Goal: Task Accomplishment & Management: Use online tool/utility

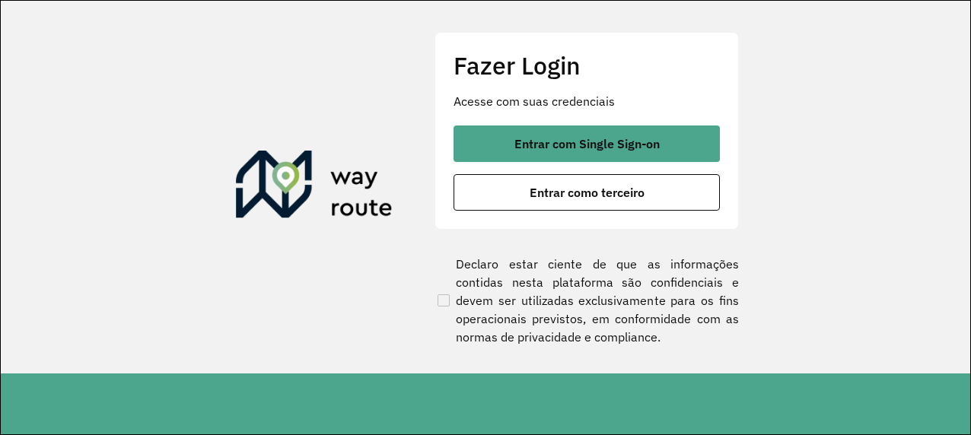
click at [528, 141] on span "Entrar com Single Sign-on" at bounding box center [587, 144] width 145 height 12
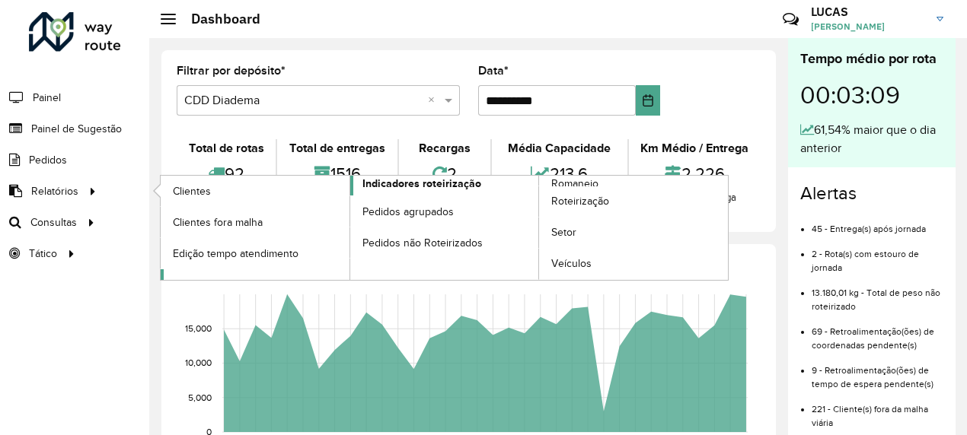
click at [450, 186] on span "Indicadores roteirização" at bounding box center [421, 184] width 119 height 16
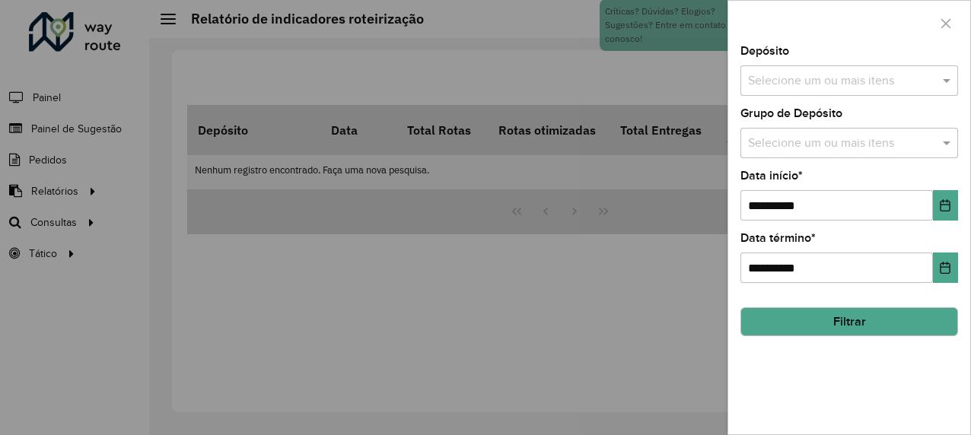
click at [802, 89] on input "text" at bounding box center [842, 81] width 195 height 18
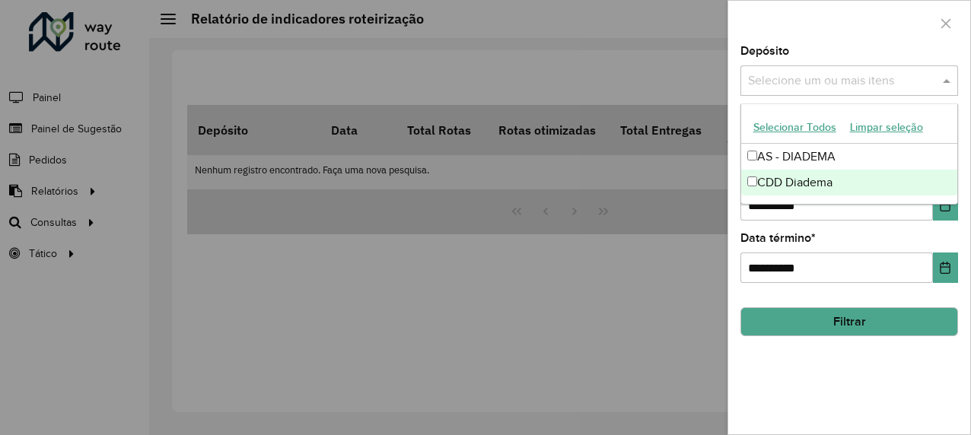
click at [781, 183] on div "CDD Diadema" at bounding box center [850, 183] width 217 height 26
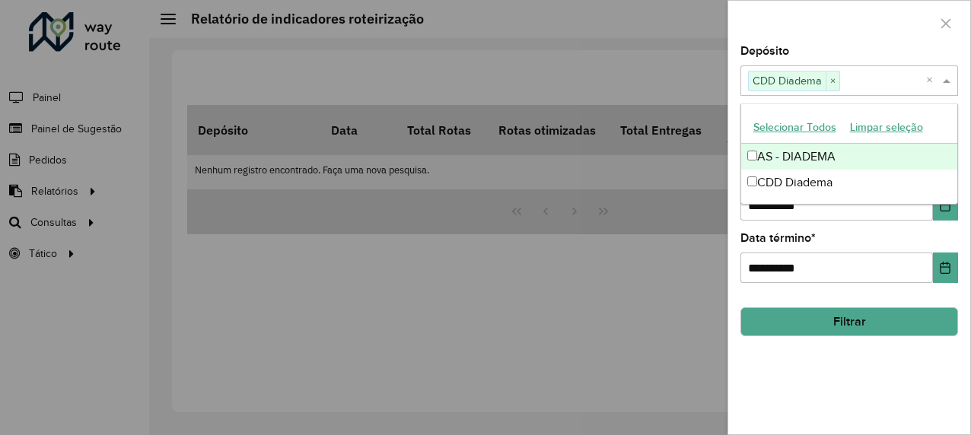
click at [798, 378] on div "**********" at bounding box center [850, 240] width 242 height 389
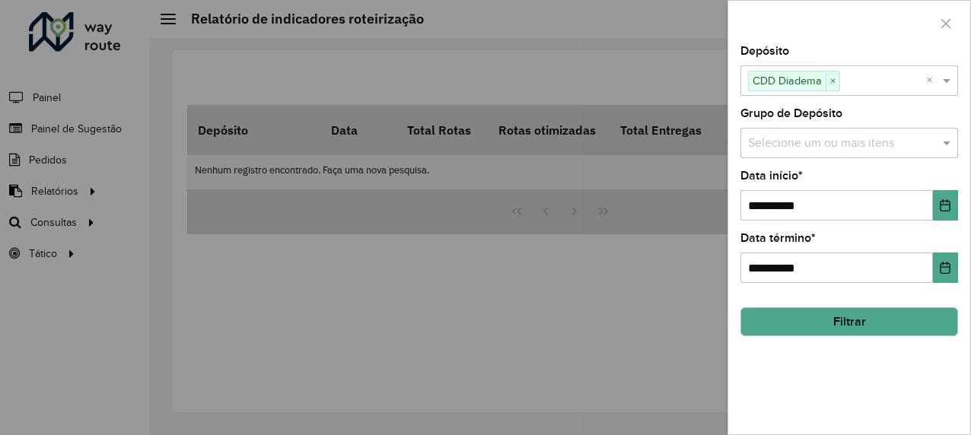
click at [816, 145] on input "text" at bounding box center [842, 144] width 195 height 18
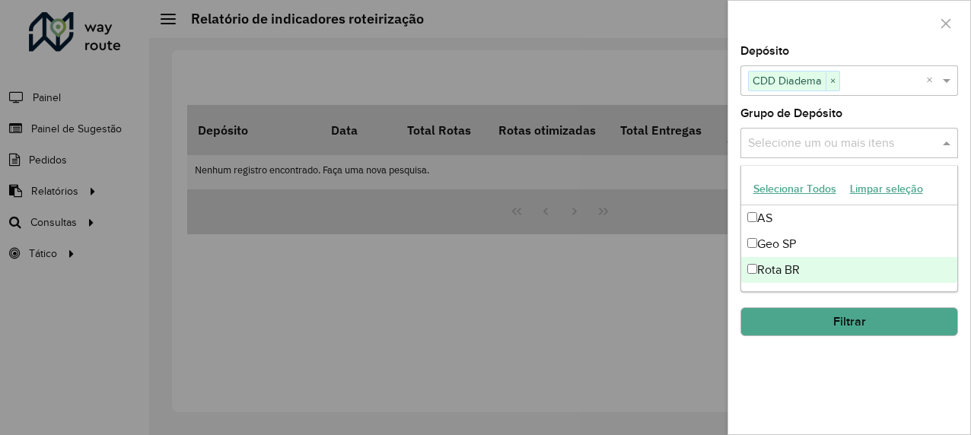
click at [766, 267] on div "Rota BR" at bounding box center [850, 270] width 217 height 26
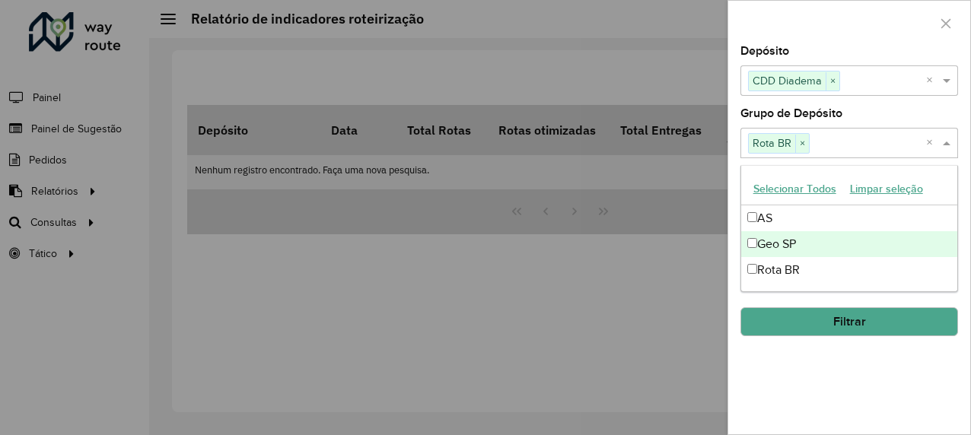
click at [771, 251] on div "Geo SP" at bounding box center [850, 244] width 217 height 26
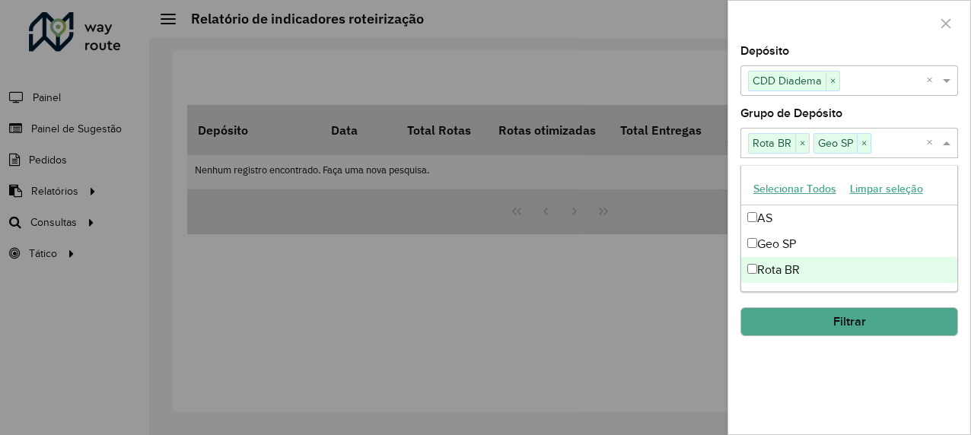
click at [769, 265] on div "Rota BR" at bounding box center [850, 270] width 217 height 26
click at [809, 323] on button "Filtrar" at bounding box center [850, 322] width 218 height 29
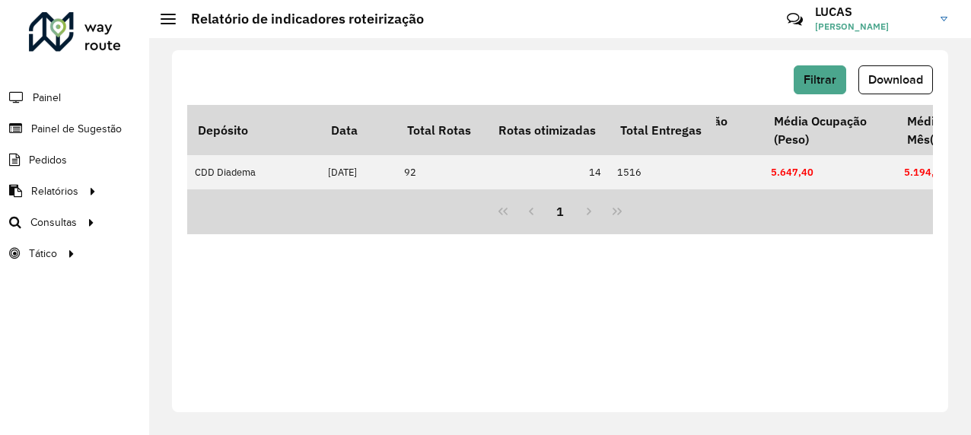
scroll to position [0, 1574]
click at [903, 83] on span "Download" at bounding box center [896, 79] width 55 height 13
click at [458, 309] on div "Filtrar Download Depósito Data Total Rotas Rotas otimizadas Total Entregas Entr…" at bounding box center [560, 231] width 777 height 362
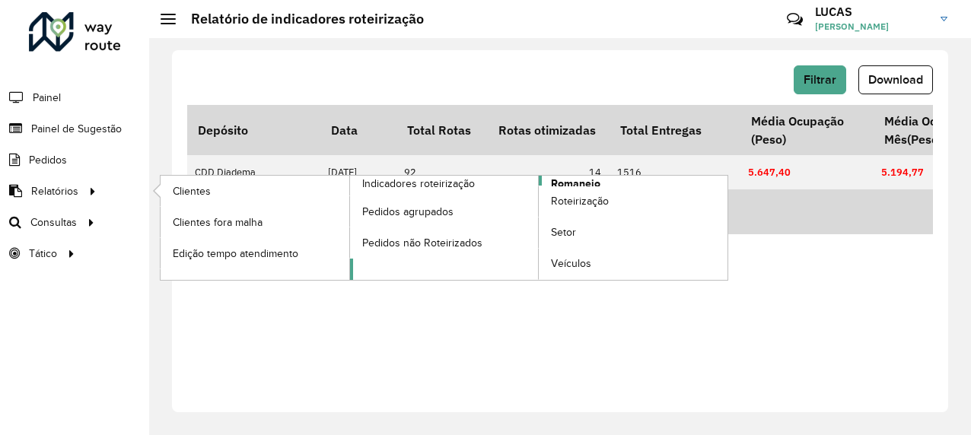
click at [574, 178] on span "Romaneio" at bounding box center [575, 184] width 49 height 16
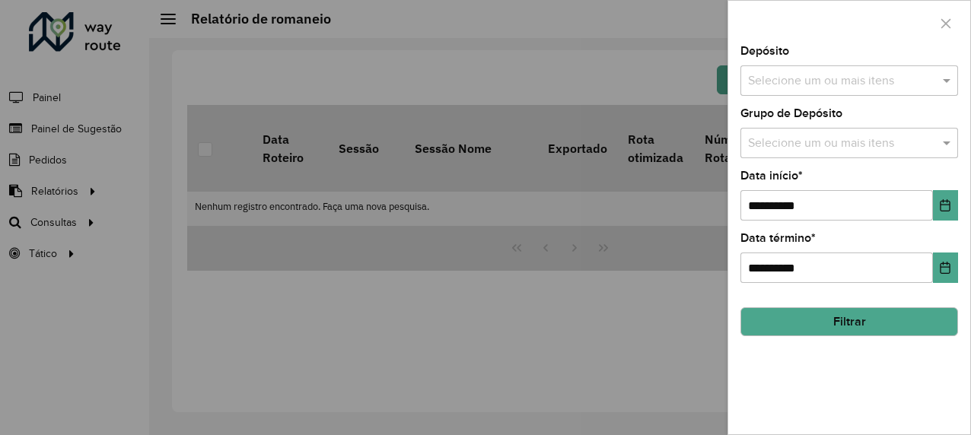
click at [760, 72] on input "text" at bounding box center [842, 81] width 195 height 18
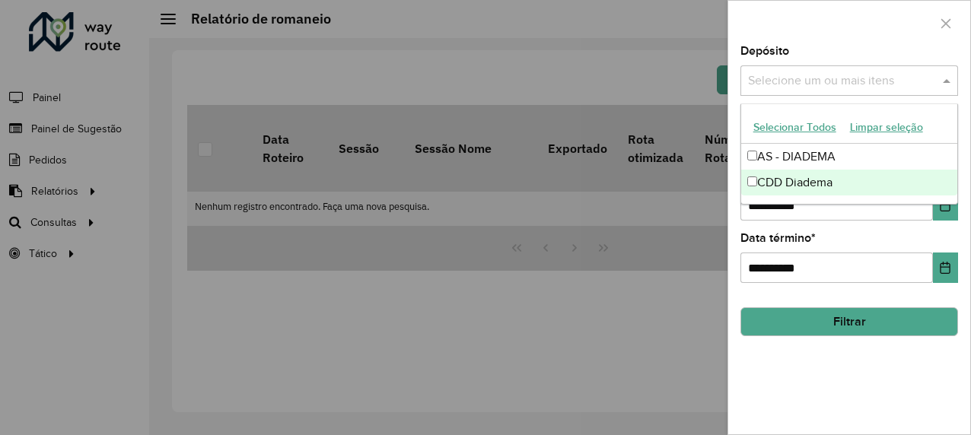
click at [778, 180] on div "CDD Diadema" at bounding box center [850, 183] width 217 height 26
click at [772, 363] on div "**********" at bounding box center [850, 240] width 242 height 389
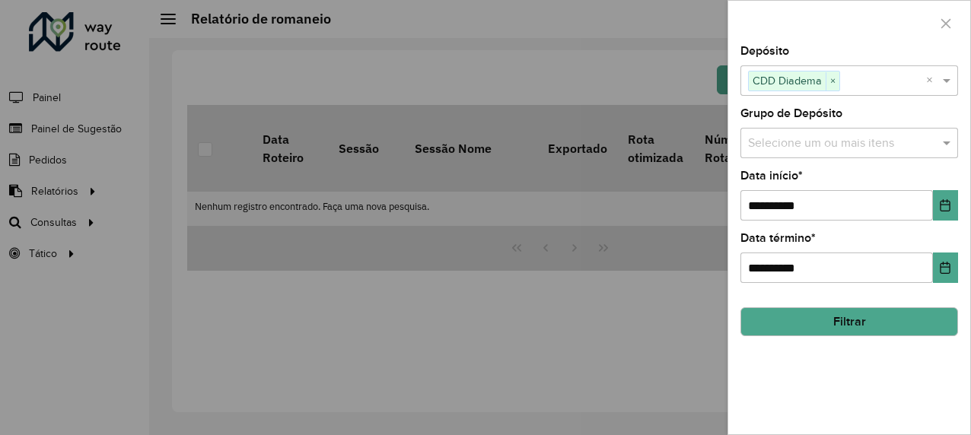
click at [789, 114] on label "Grupo de Depósito" at bounding box center [792, 113] width 102 height 18
click at [769, 142] on input "text" at bounding box center [842, 144] width 195 height 18
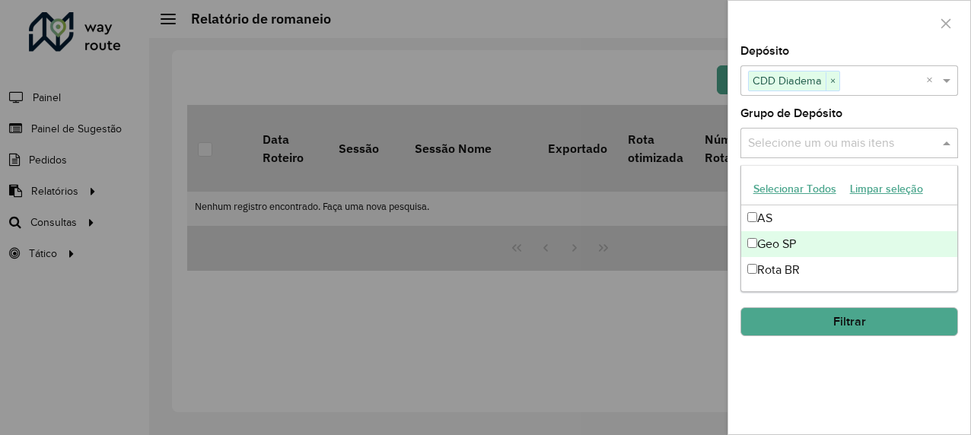
click at [772, 251] on div "Geo SP" at bounding box center [850, 244] width 217 height 26
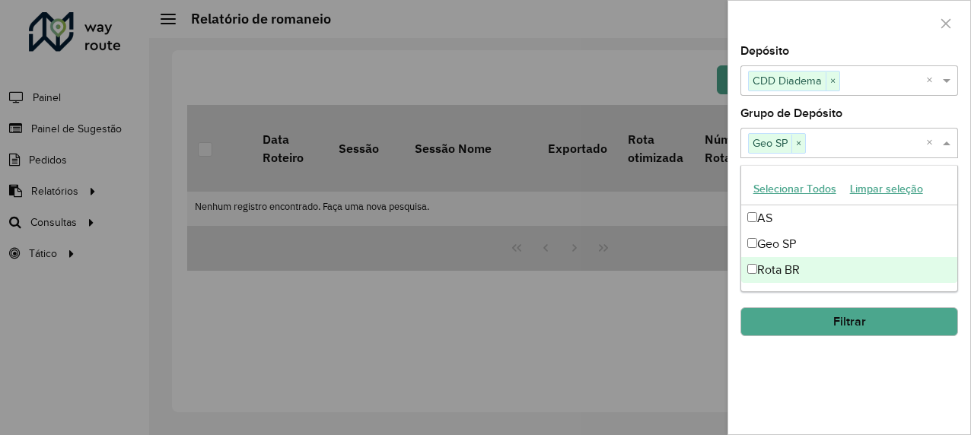
click at [770, 383] on div "**********" at bounding box center [850, 240] width 242 height 389
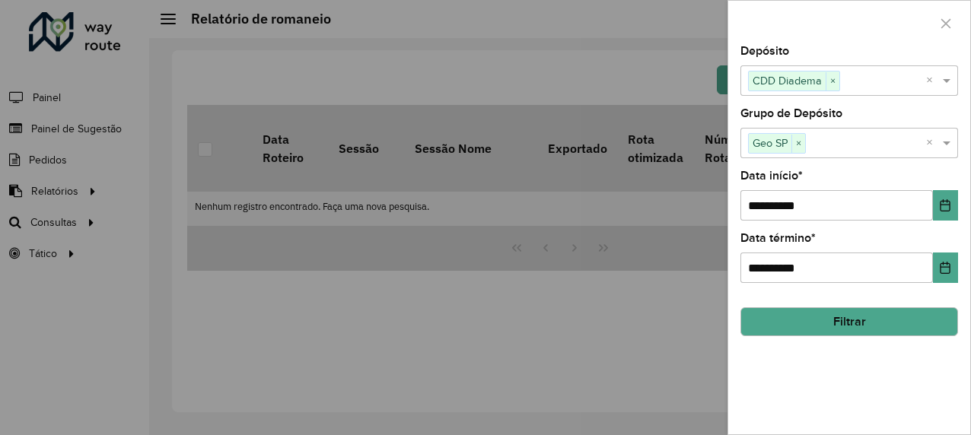
click at [807, 331] on button "Filtrar" at bounding box center [850, 322] width 218 height 29
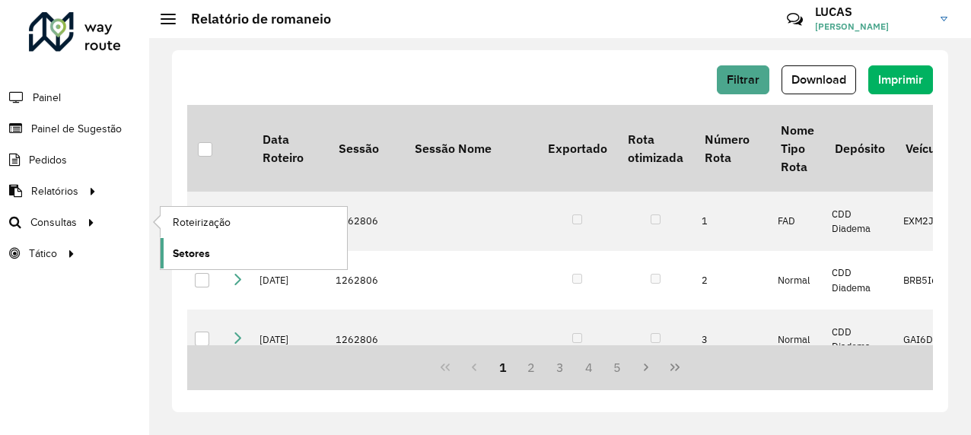
click at [201, 246] on span "Setores" at bounding box center [191, 254] width 37 height 16
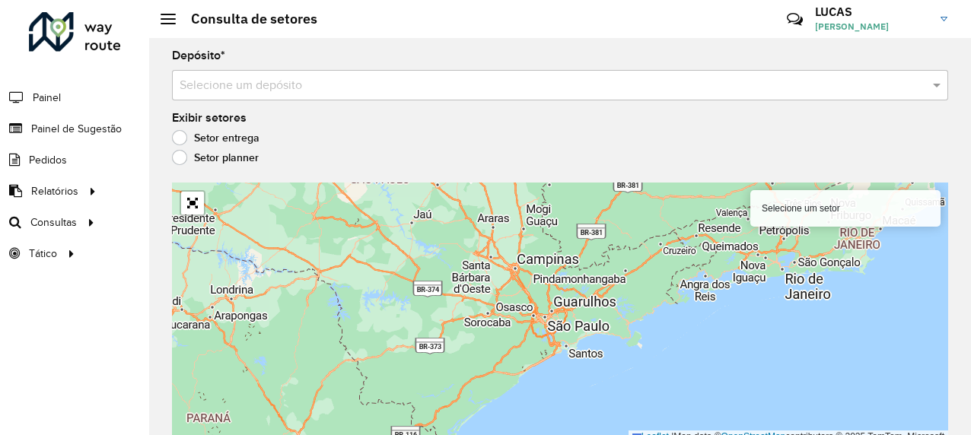
click at [740, 85] on input "text" at bounding box center [545, 86] width 731 height 18
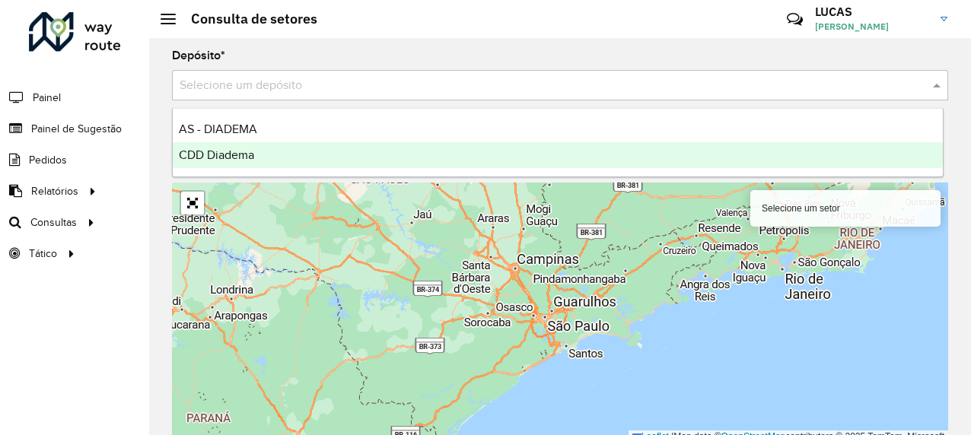
click at [469, 164] on div "CDD Diadema" at bounding box center [558, 155] width 770 height 26
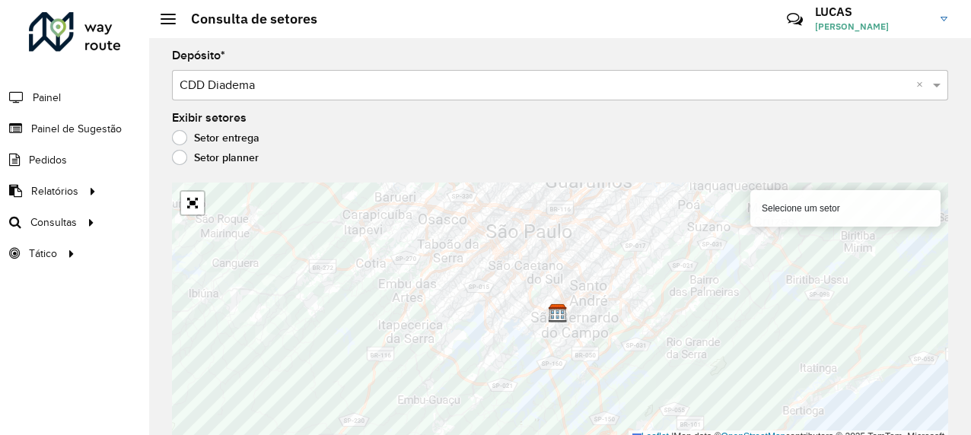
scroll to position [8, 0]
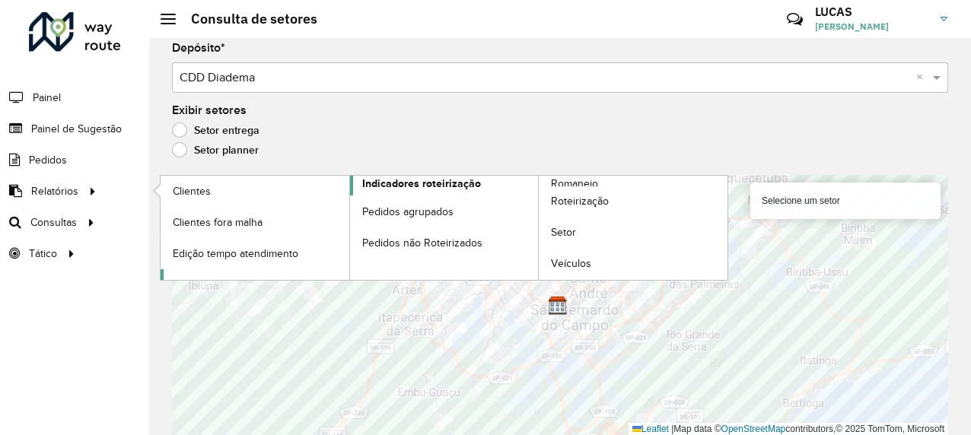
click at [397, 184] on span "Indicadores roteirização" at bounding box center [421, 184] width 119 height 16
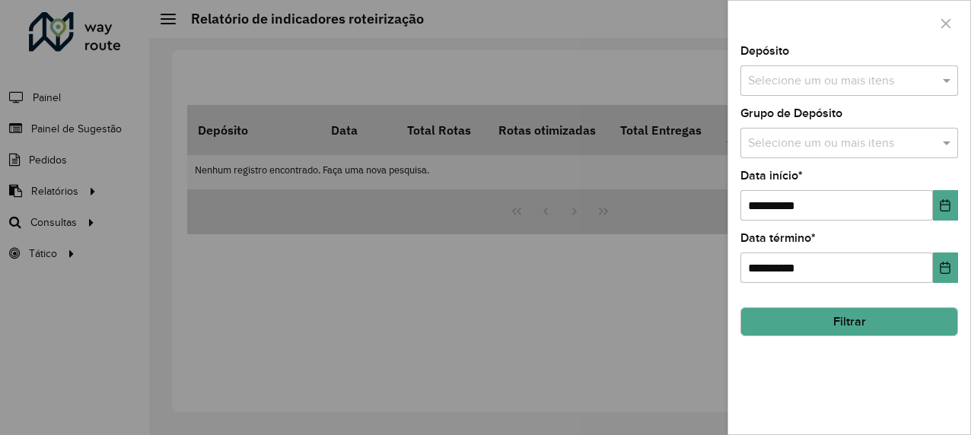
click at [803, 76] on input "text" at bounding box center [842, 81] width 195 height 18
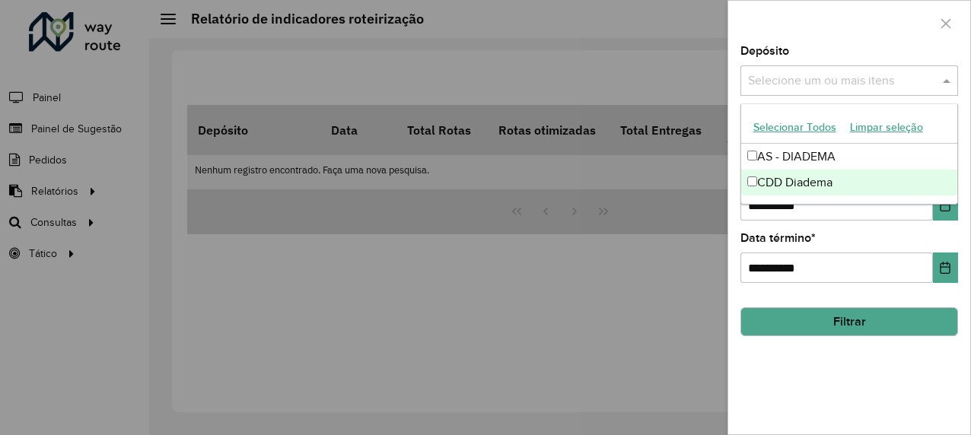
click at [782, 175] on div "CDD Diadema" at bounding box center [850, 183] width 217 height 26
click at [786, 365] on div "**********" at bounding box center [850, 240] width 242 height 389
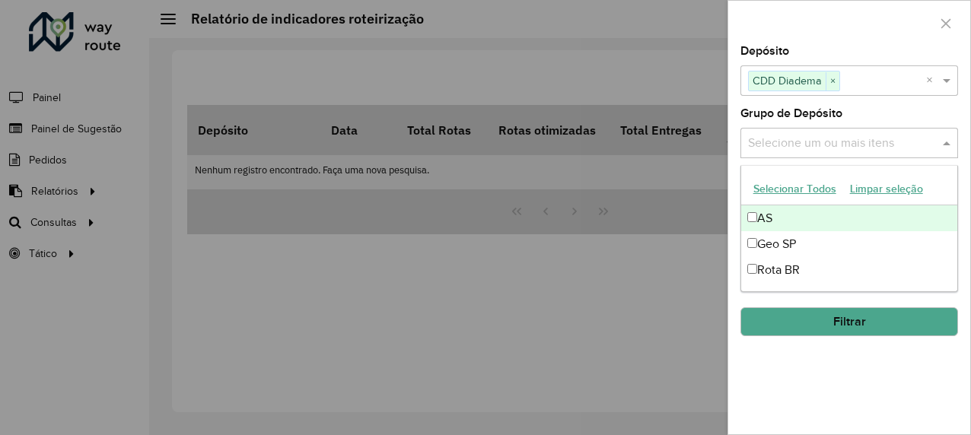
click at [793, 142] on input "text" at bounding box center [842, 144] width 195 height 18
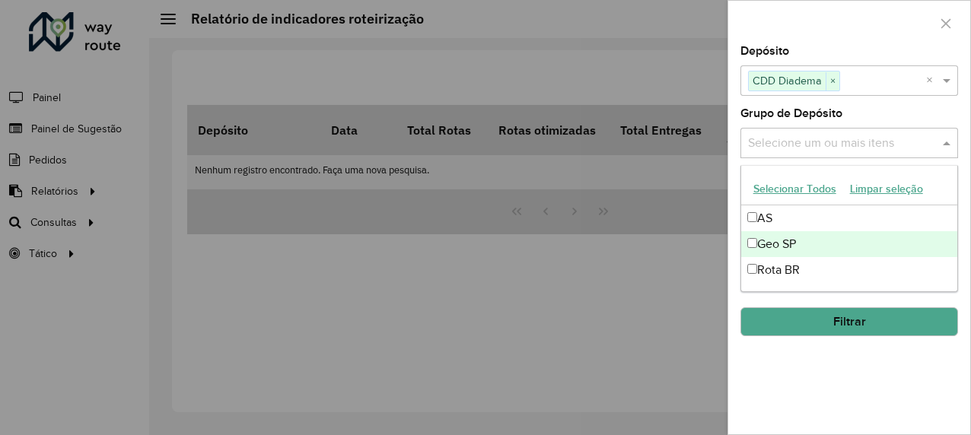
click at [770, 250] on div "Geo SP" at bounding box center [850, 244] width 217 height 26
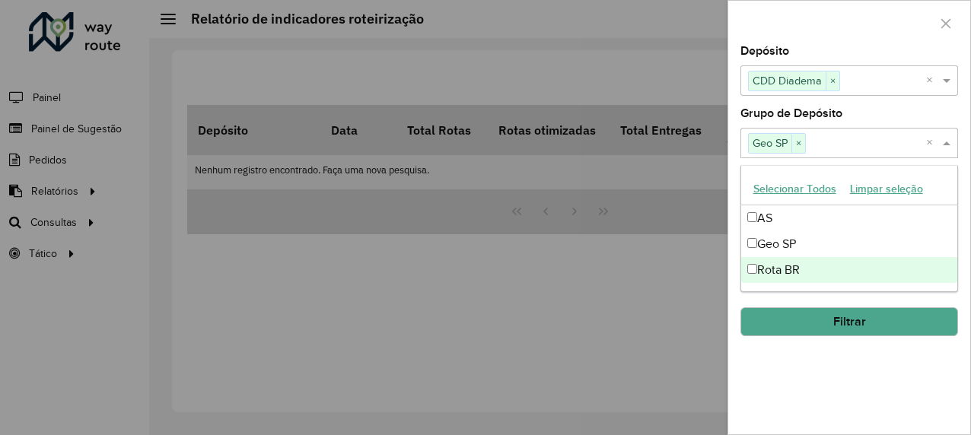
click at [799, 409] on div "**********" at bounding box center [850, 240] width 242 height 389
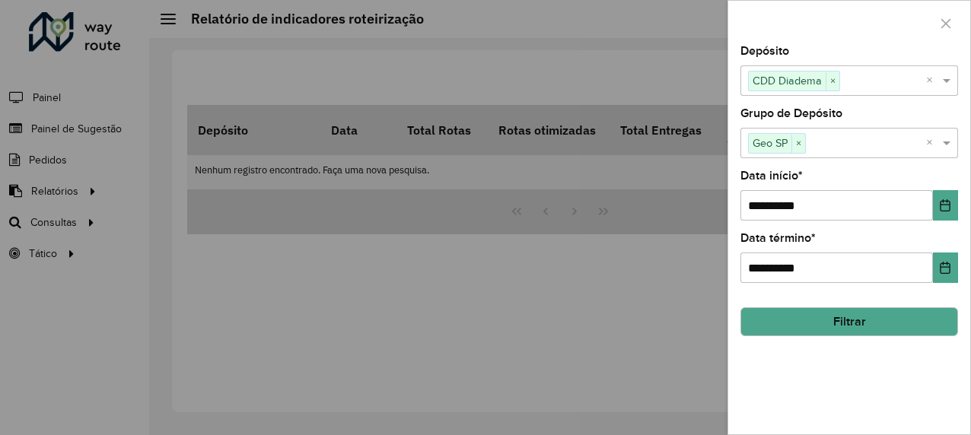
click at [806, 324] on button "Filtrar" at bounding box center [850, 322] width 218 height 29
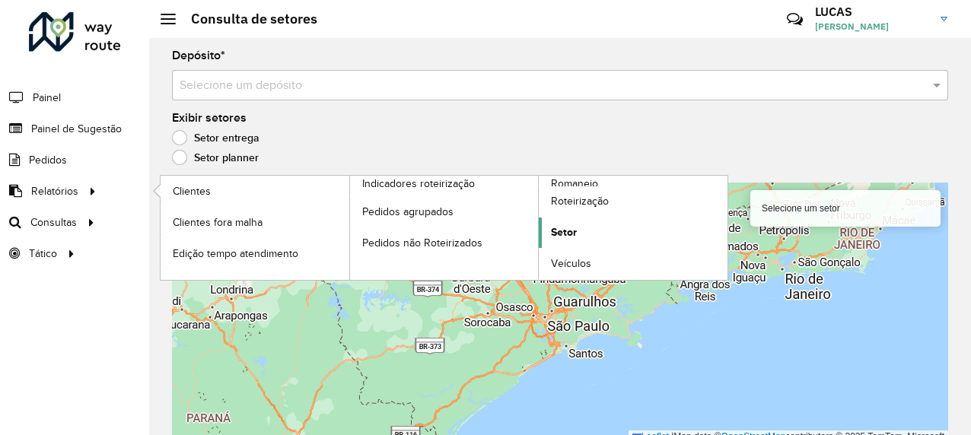
click at [569, 228] on span "Setor" at bounding box center [564, 233] width 26 height 16
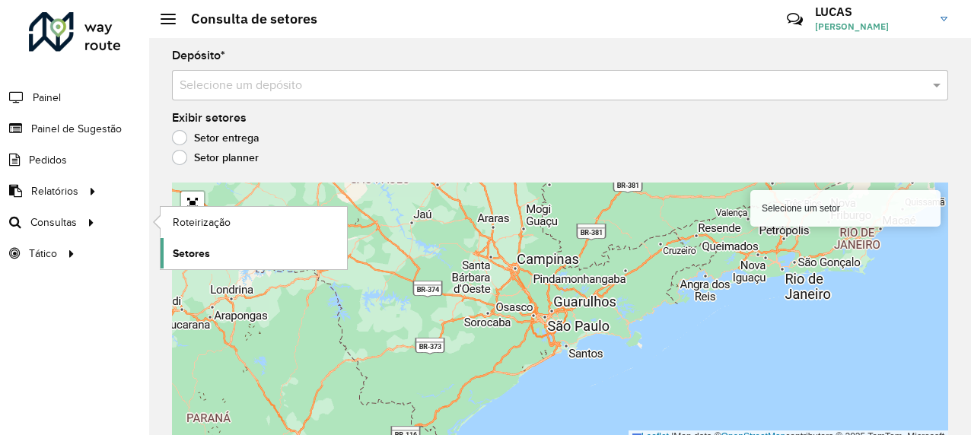
click at [192, 247] on span "Setores" at bounding box center [191, 254] width 37 height 16
click at [198, 252] on span "Setores" at bounding box center [191, 254] width 37 height 16
click at [192, 215] on span "Roteirização" at bounding box center [204, 223] width 62 height 16
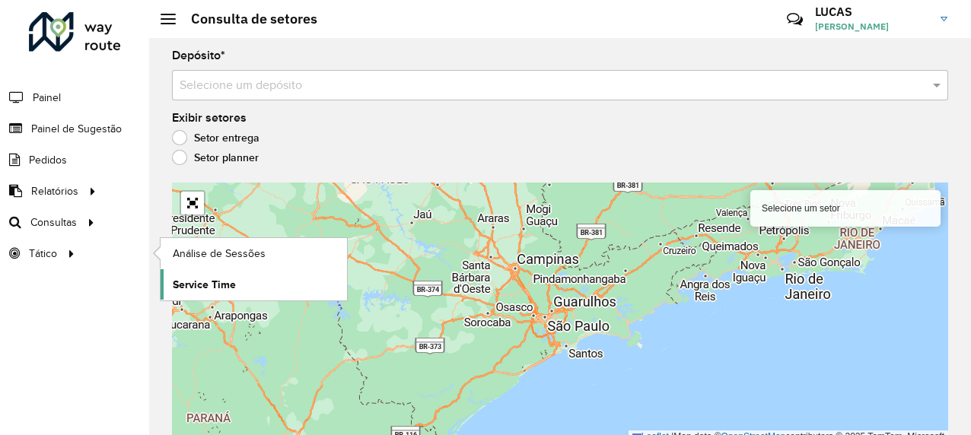
click at [189, 289] on span "Service Time" at bounding box center [204, 285] width 63 height 16
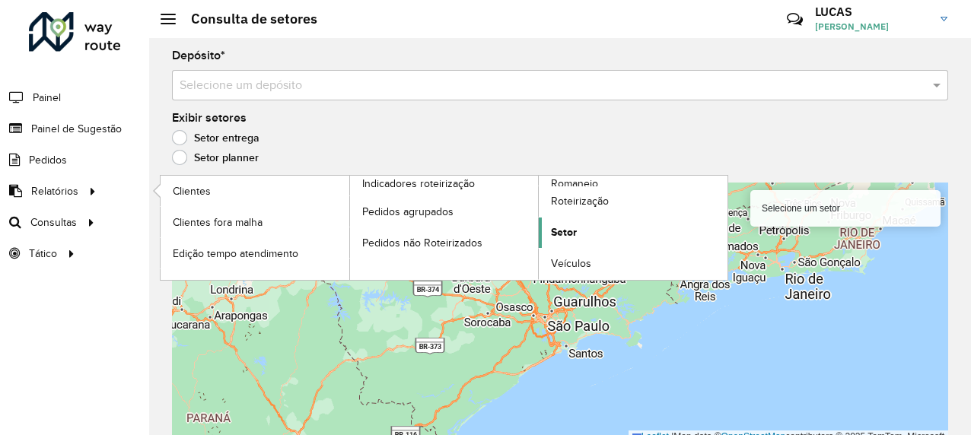
click at [566, 238] on span "Setor" at bounding box center [564, 233] width 26 height 16
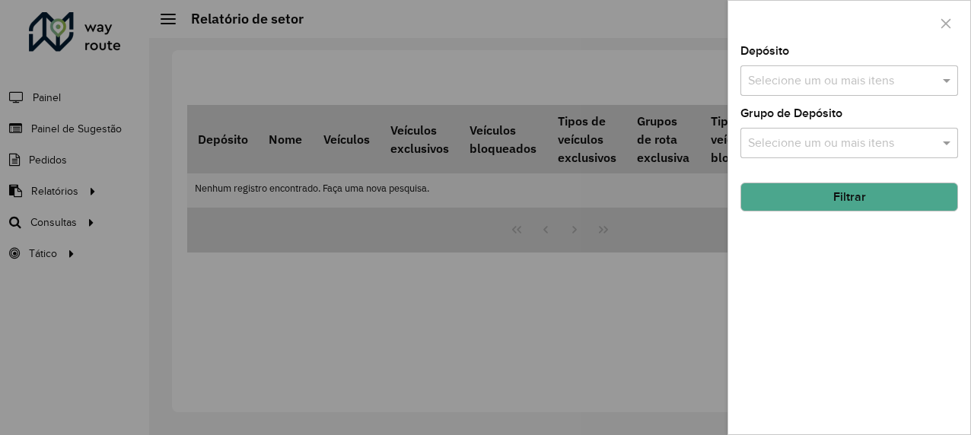
click at [796, 82] on input "text" at bounding box center [842, 81] width 195 height 18
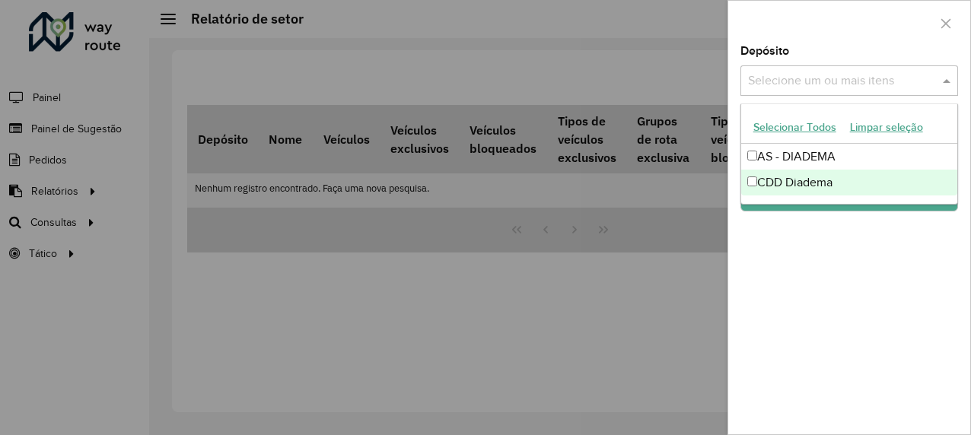
click at [774, 181] on div "CDD Diadema" at bounding box center [850, 183] width 217 height 26
click at [806, 270] on div "Depósito Selecione um ou mais itens CDD Diadema × × Grupo de Depósito Selecione…" at bounding box center [850, 240] width 242 height 389
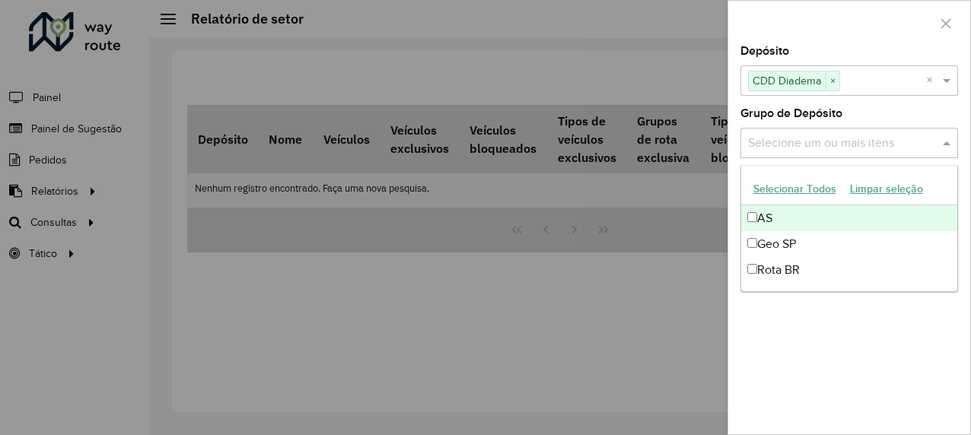
click at [777, 139] on input "text" at bounding box center [842, 144] width 195 height 18
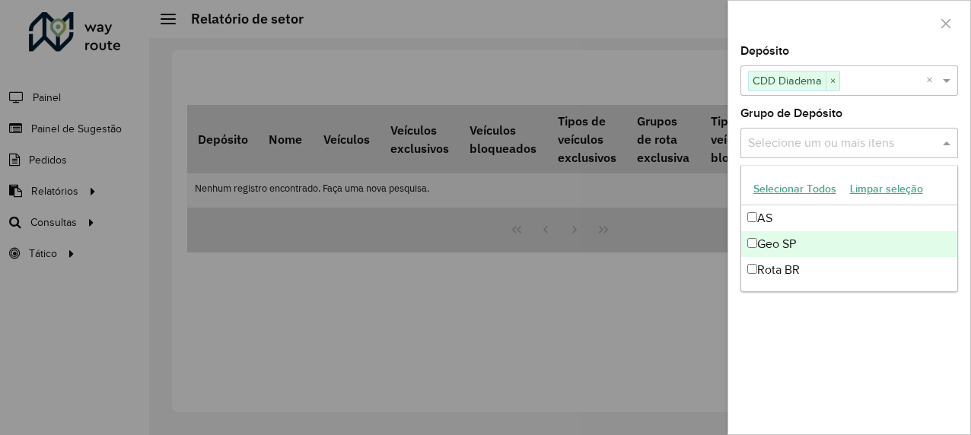
click at [781, 244] on div "Geo SP" at bounding box center [850, 244] width 217 height 26
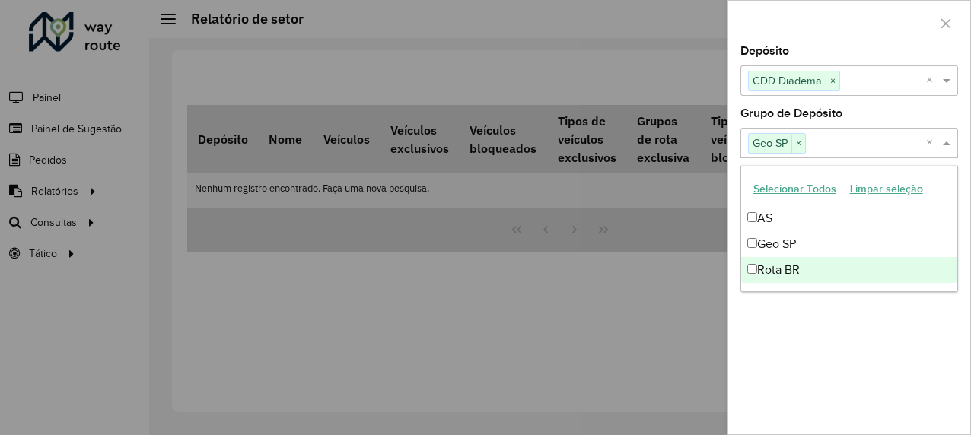
click at [801, 331] on div "Depósito Selecione um ou mais itens CDD Diadema × × Grupo de Depósito Selecione…" at bounding box center [850, 240] width 242 height 389
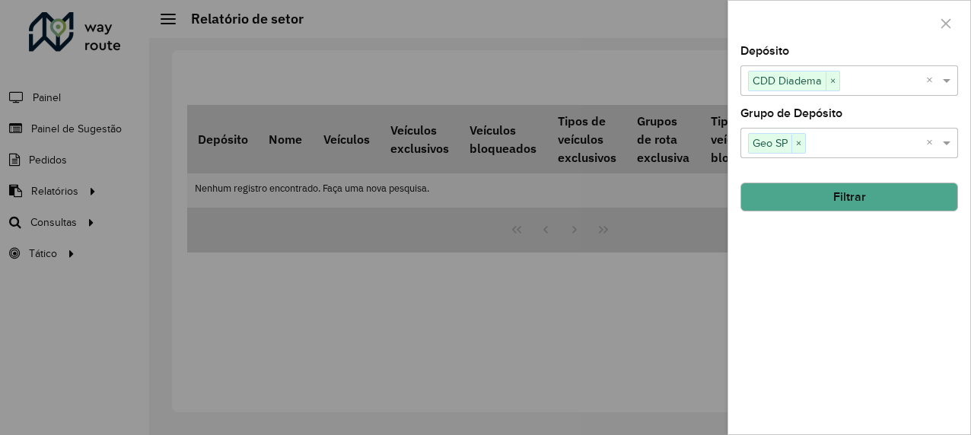
click at [815, 193] on button "Filtrar" at bounding box center [850, 197] width 218 height 29
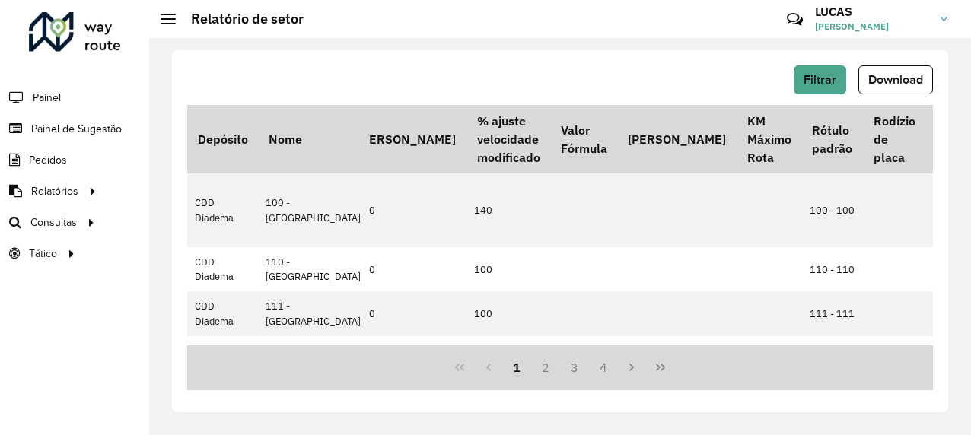
scroll to position [0, 932]
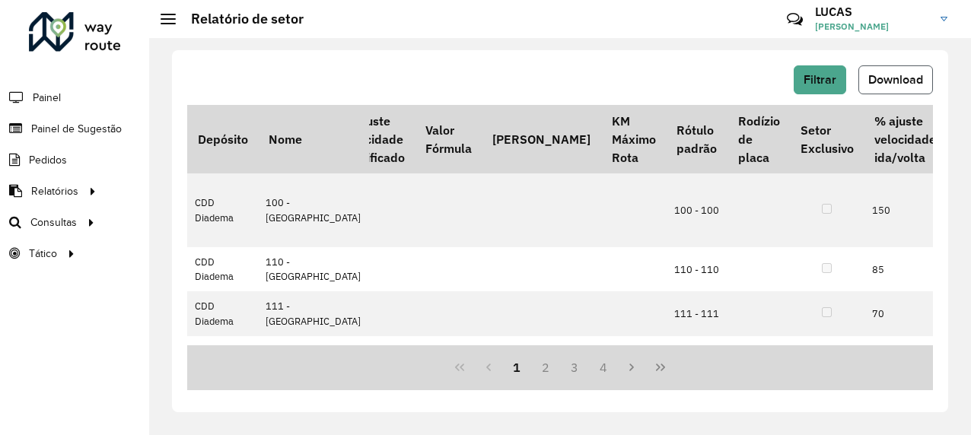
click at [895, 87] on button "Download" at bounding box center [896, 79] width 75 height 29
